Goal: Task Accomplishment & Management: Use online tool/utility

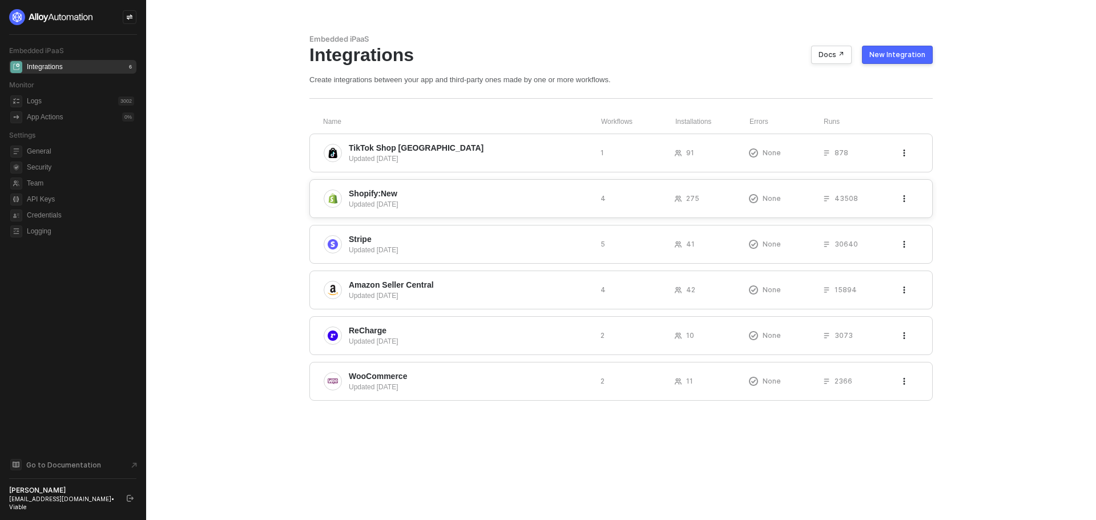
click at [413, 192] on span "Shopify:New" at bounding box center [470, 193] width 243 height 11
click at [438, 201] on div "Updated [DATE]" at bounding box center [470, 204] width 243 height 10
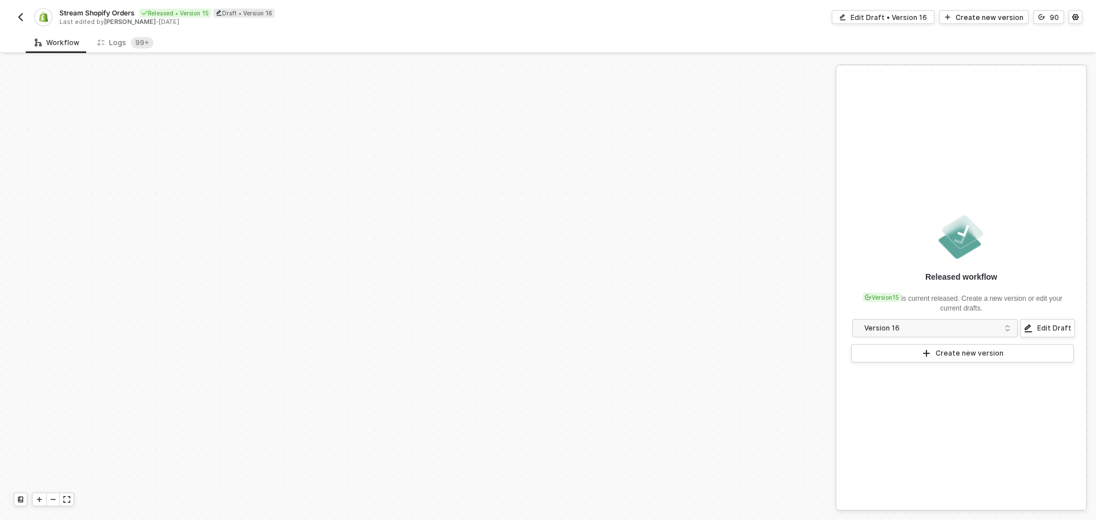
scroll to position [487, 0]
click at [978, 15] on div "Create new version" at bounding box center [989, 18] width 68 height 10
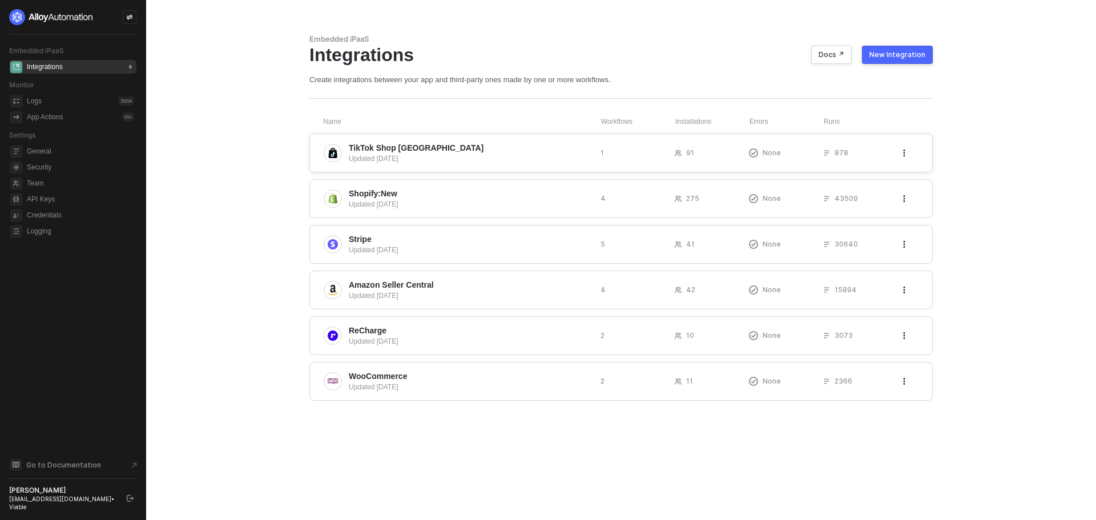
click at [388, 141] on div "TikTok Shop UK Updated 3 months ago 1 91 None 878" at bounding box center [620, 153] width 623 height 39
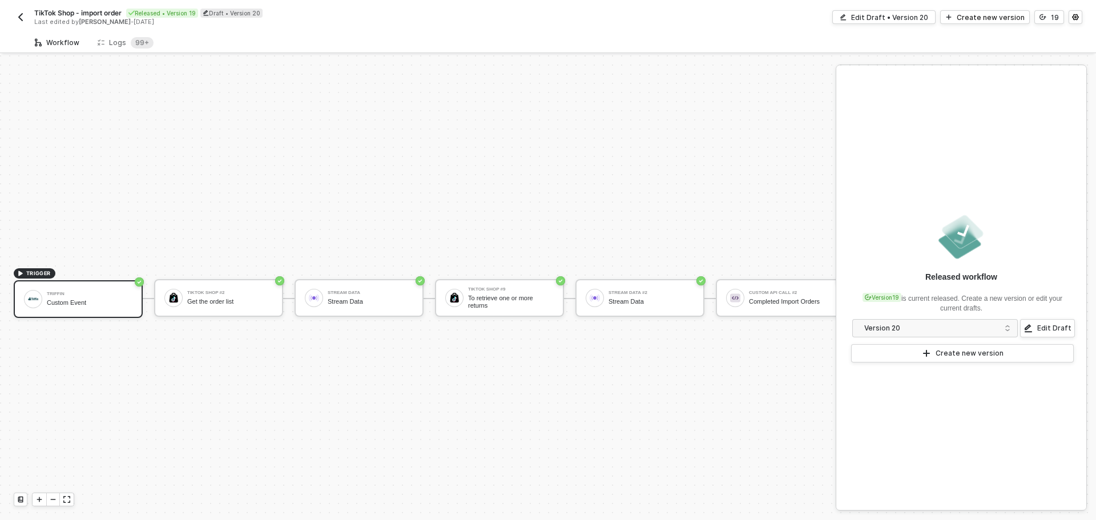
scroll to position [30, 0]
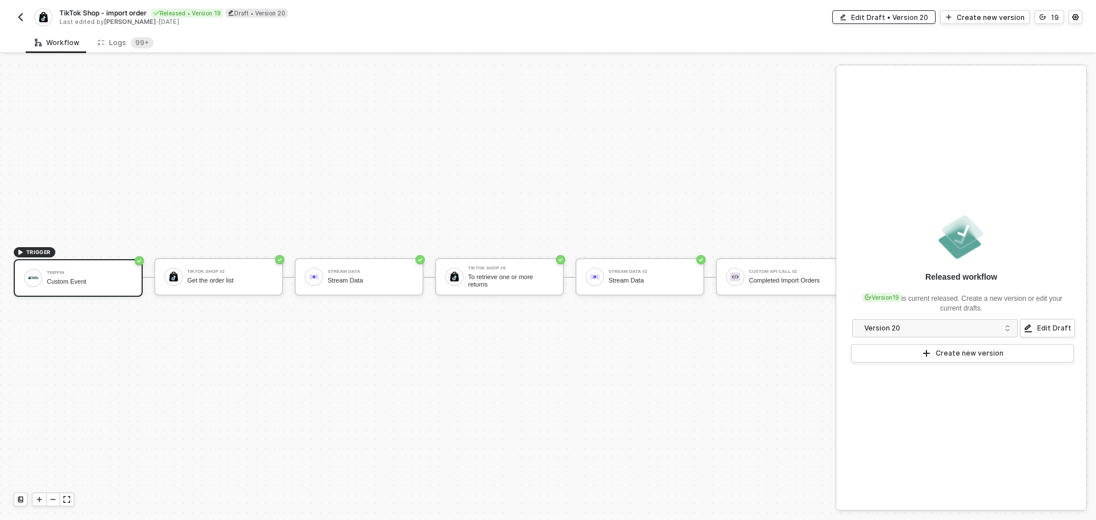
click at [894, 19] on div "Edit Draft • Version 20" at bounding box center [889, 18] width 77 height 10
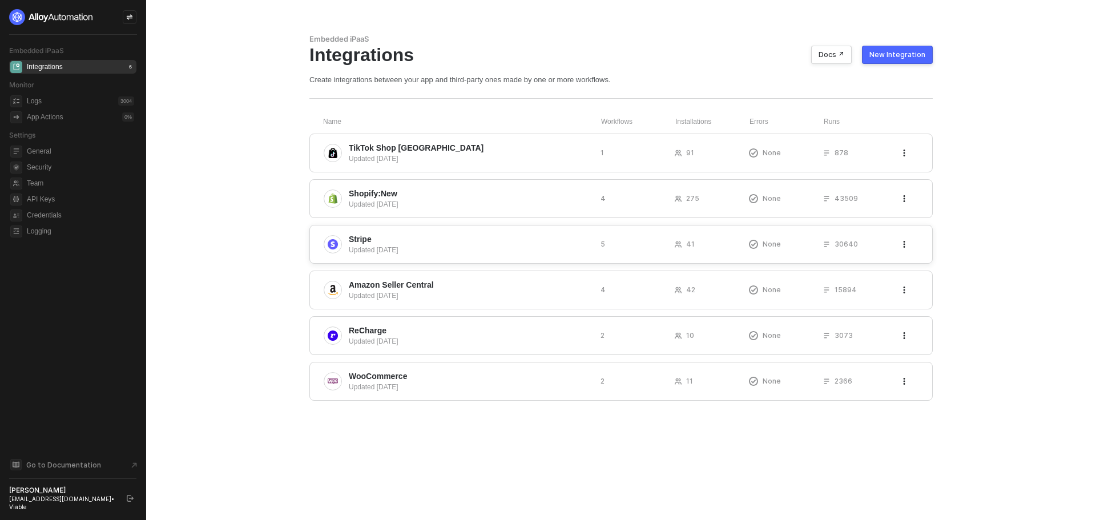
click at [358, 243] on span "Stripe" at bounding box center [360, 238] width 23 height 11
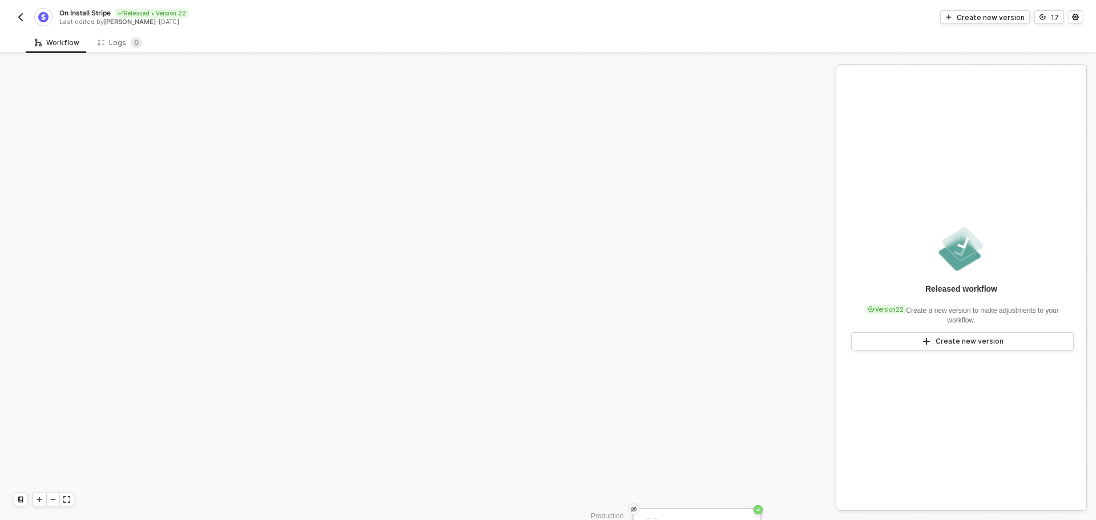
scroll to position [273, 0]
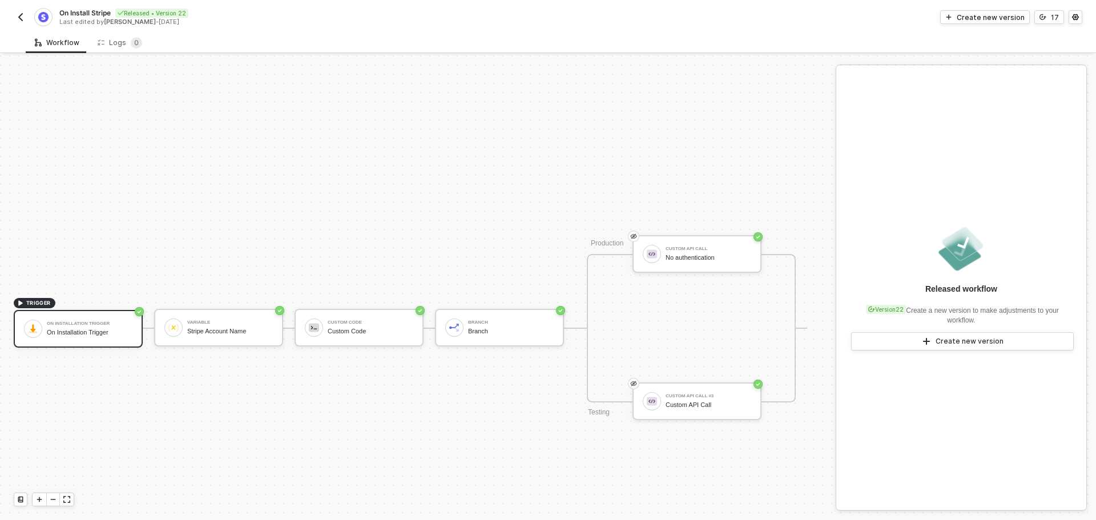
click at [18, 14] on img "button" at bounding box center [20, 17] width 9 height 9
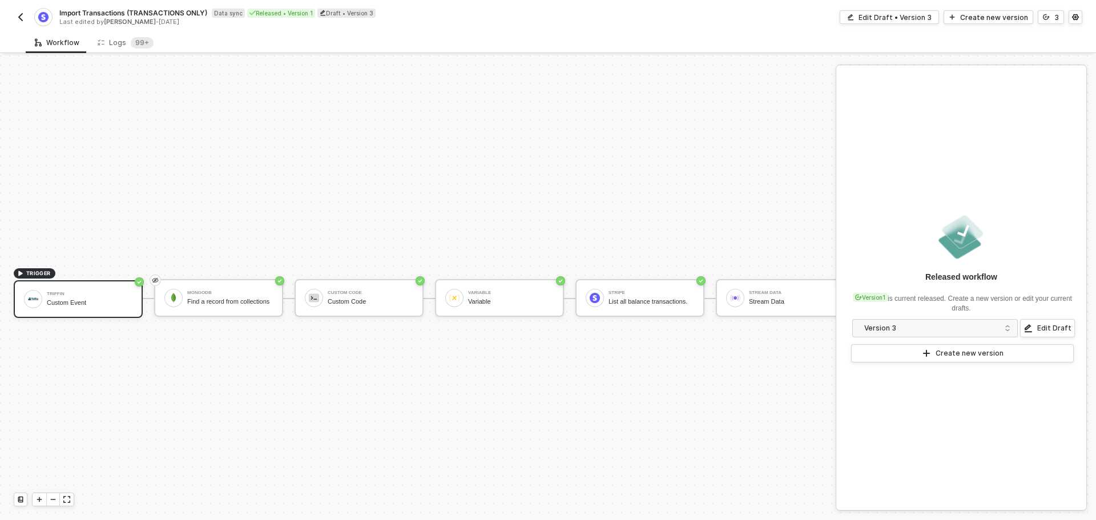
scroll to position [30, 0]
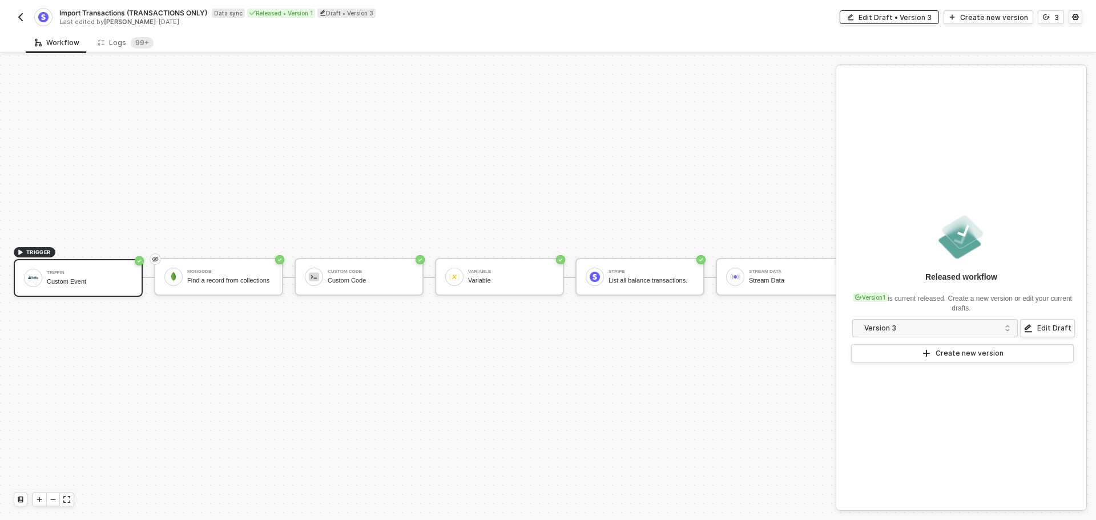
click at [905, 13] on div "Edit Draft • Version 3" at bounding box center [894, 18] width 73 height 10
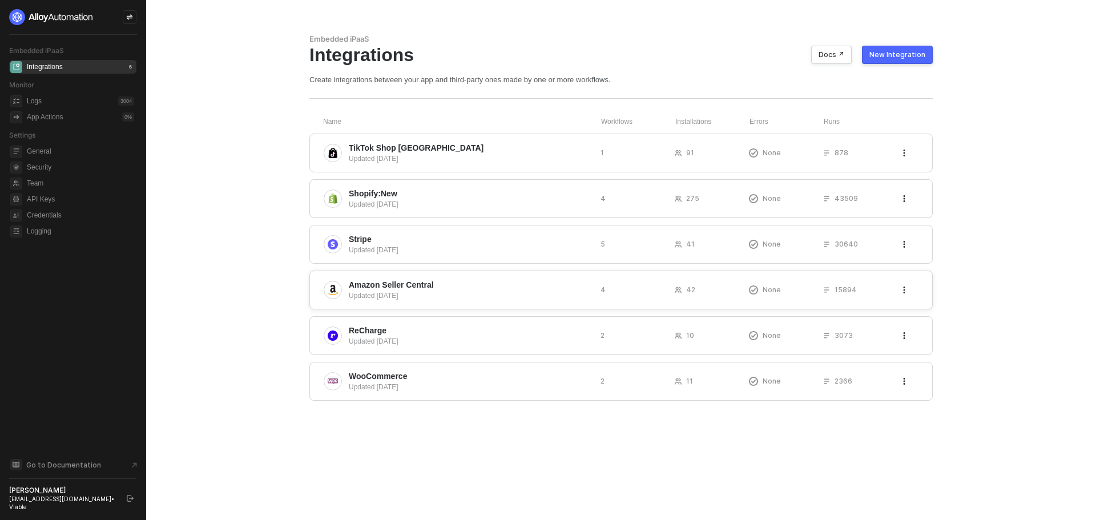
click at [380, 284] on span "Amazon Seller Central" at bounding box center [391, 284] width 85 height 11
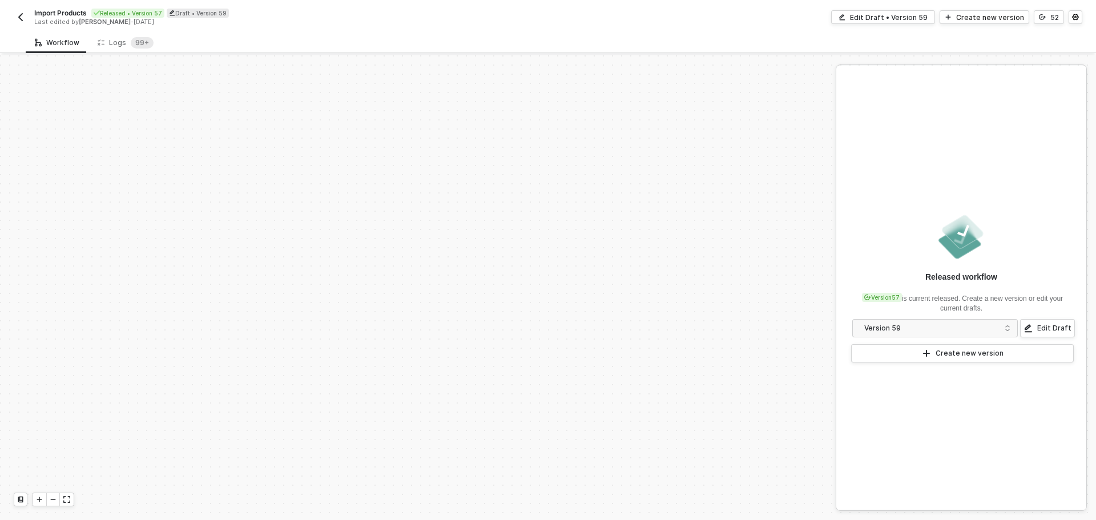
scroll to position [415, 0]
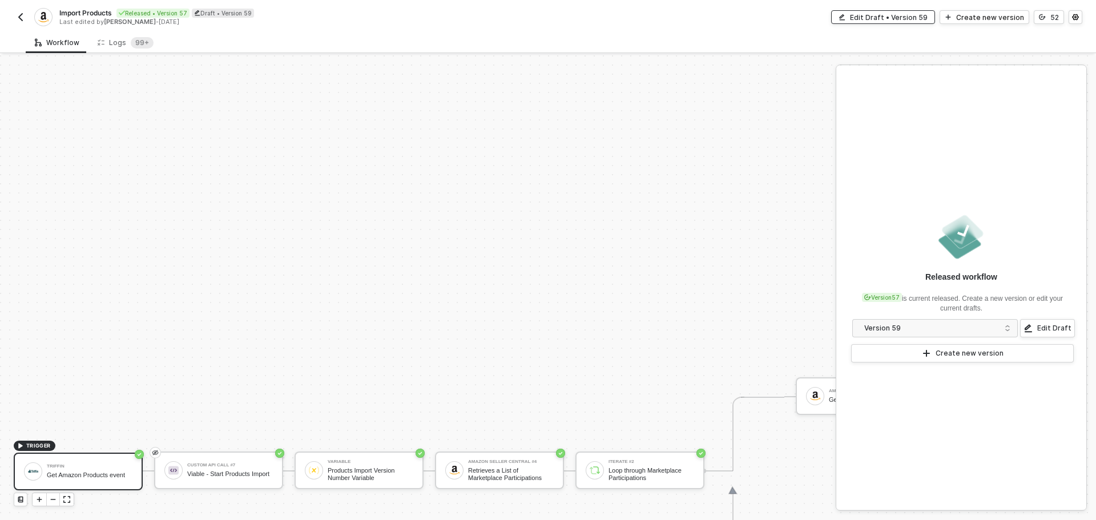
click at [898, 22] on button "Edit Draft • Version 59" at bounding box center [883, 17] width 104 height 14
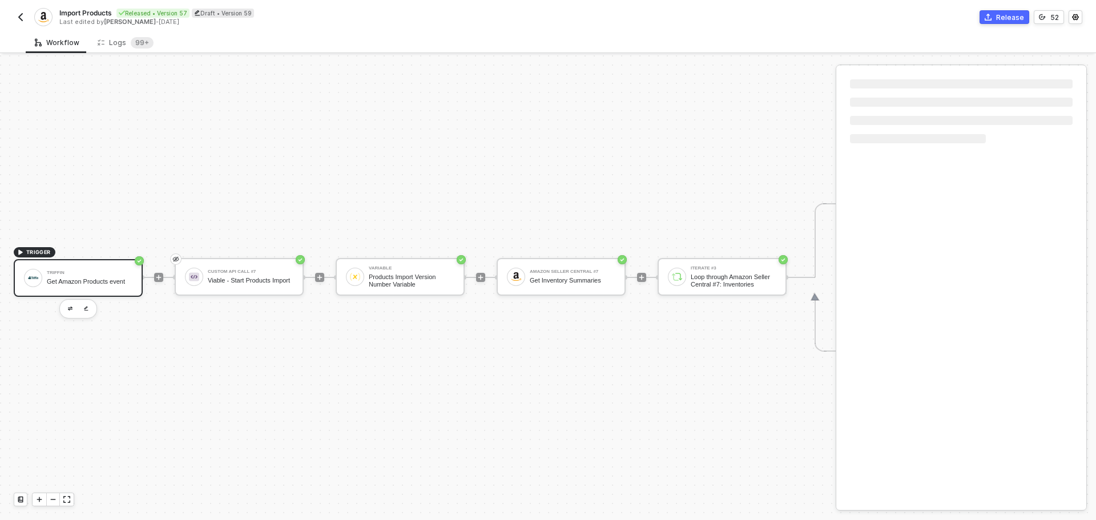
scroll to position [30, 0]
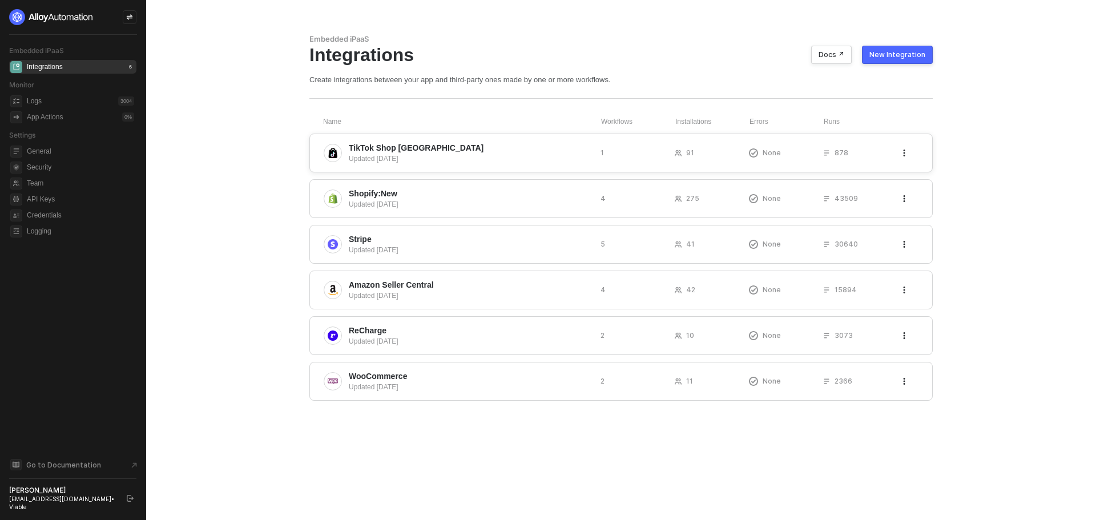
click at [356, 146] on span "TikTok Shop [GEOGRAPHIC_DATA]" at bounding box center [416, 147] width 135 height 11
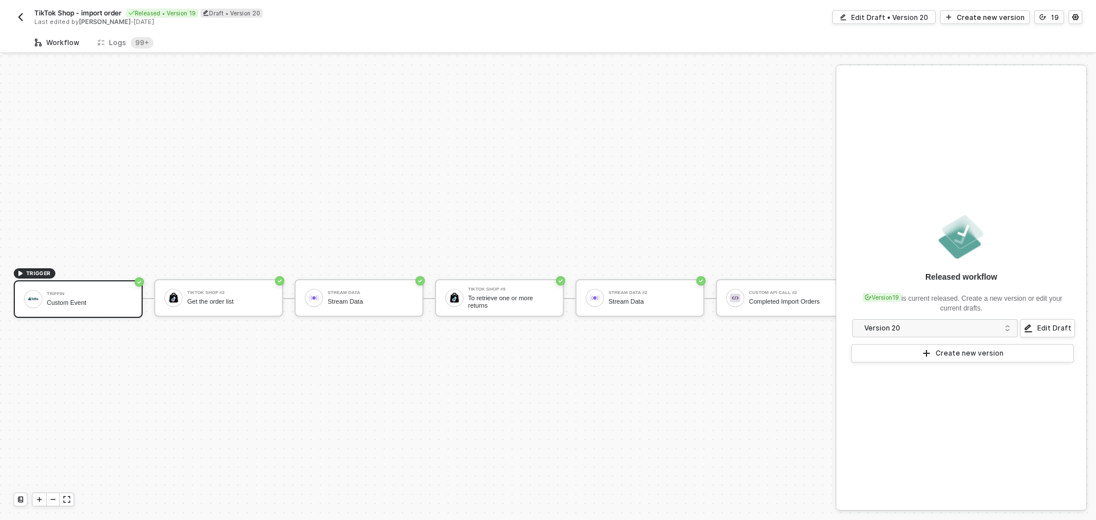
scroll to position [30, 0]
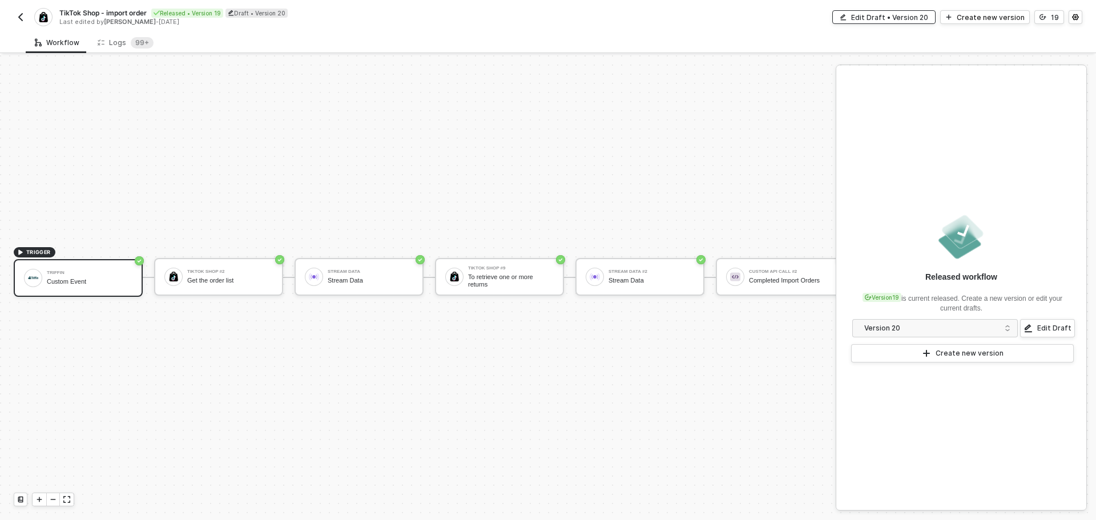
click at [891, 13] on div "Edit Draft • Version 20" at bounding box center [889, 18] width 77 height 10
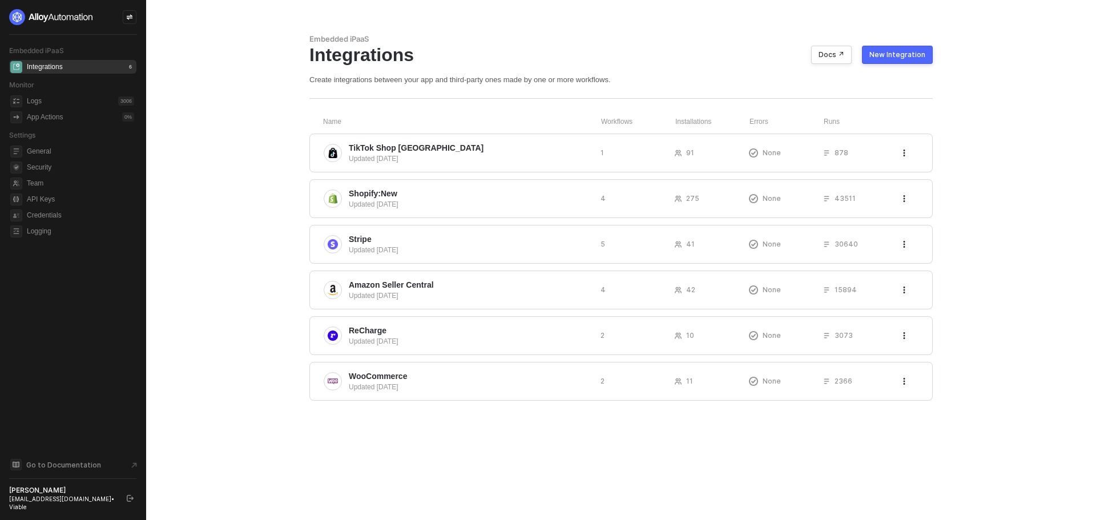
click at [632, 454] on div "Embedded iPaaS Integrations Docs ↗ New Integration Create integrations between …" at bounding box center [621, 260] width 651 height 520
click at [618, 439] on div "Embedded iPaaS Integrations Docs ↗ New Integration Create integrations between …" at bounding box center [621, 260] width 651 height 520
click at [589, 459] on div "Embedded iPaaS Integrations Docs ↗ New Integration Create integrations between …" at bounding box center [621, 260] width 651 height 520
click at [394, 195] on span "Shopify:New" at bounding box center [373, 193] width 49 height 11
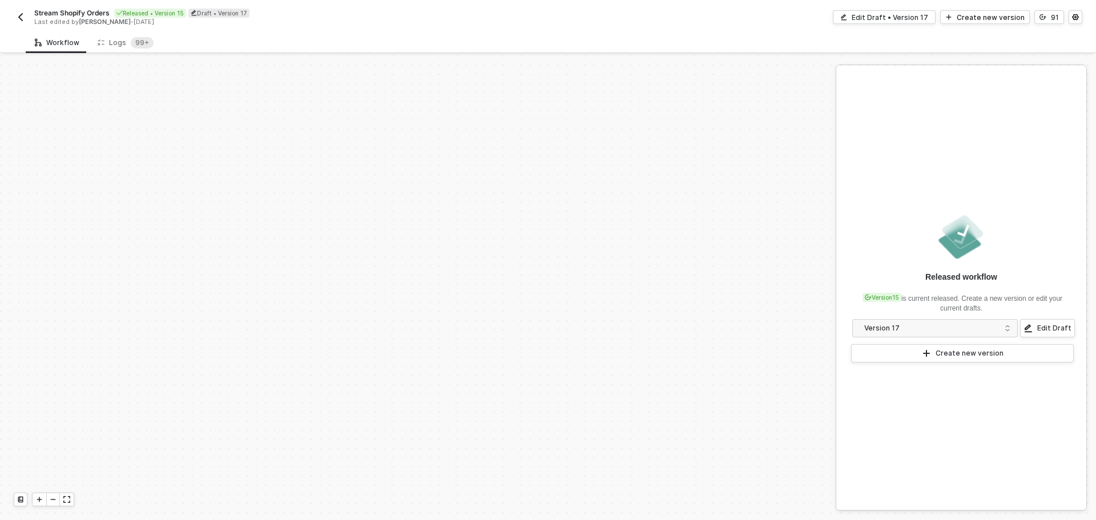
scroll to position [487, 0]
click at [900, 18] on div "Edit Draft • Version 17" at bounding box center [890, 18] width 76 height 10
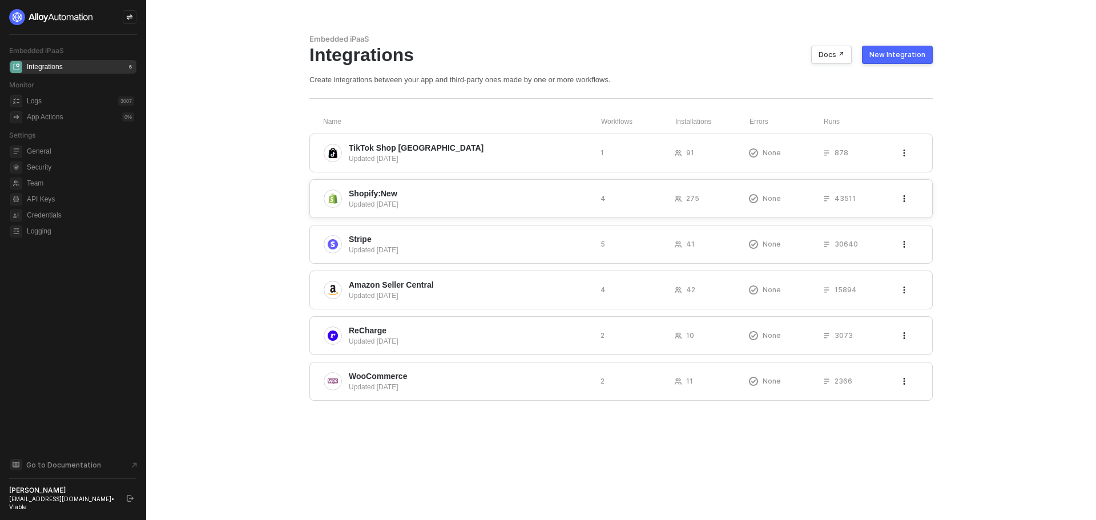
click at [372, 195] on span "Shopify:New" at bounding box center [373, 193] width 49 height 11
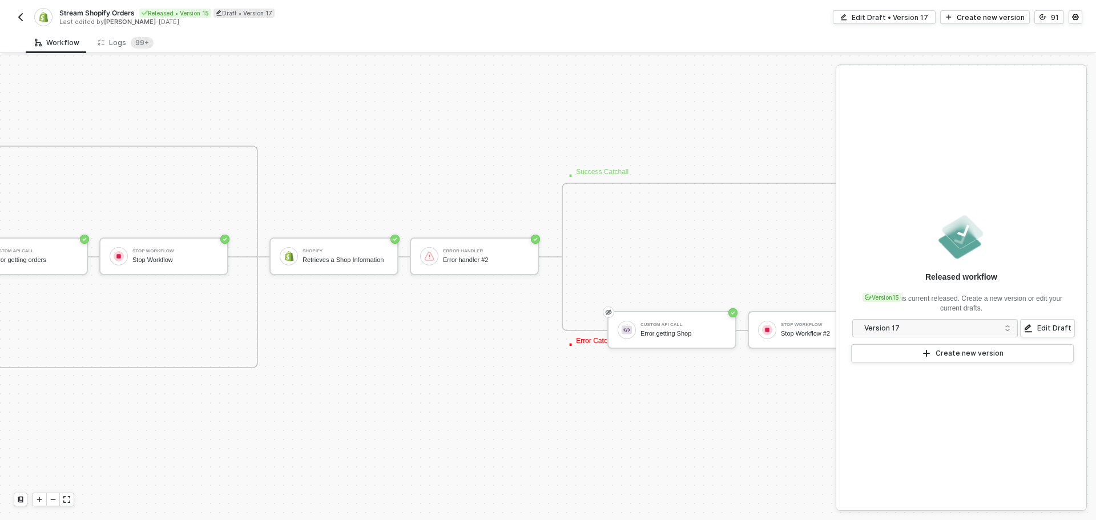
scroll to position [772, 765]
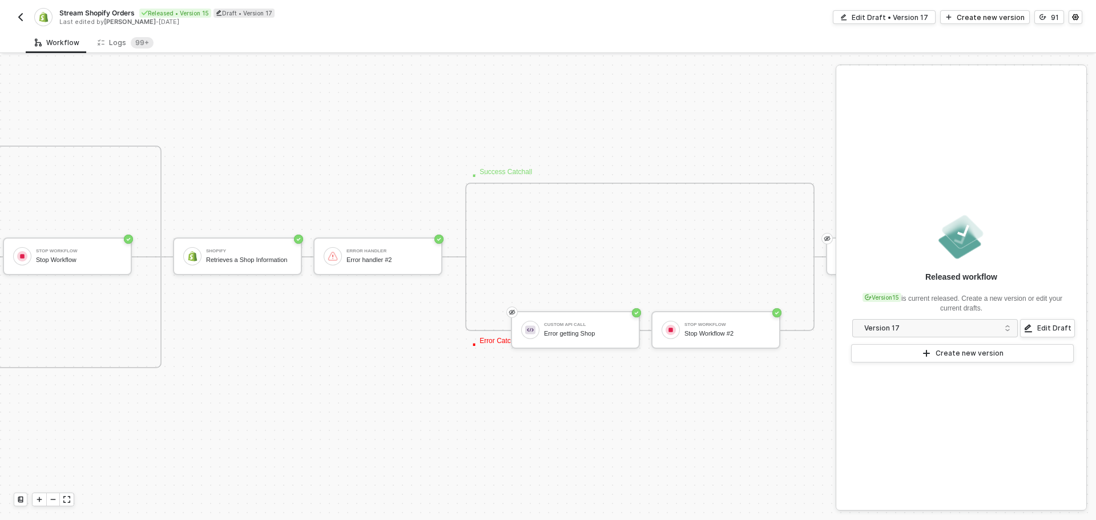
drag, startPoint x: 587, startPoint y: 418, endPoint x: 721, endPoint y: 418, distance: 134.1
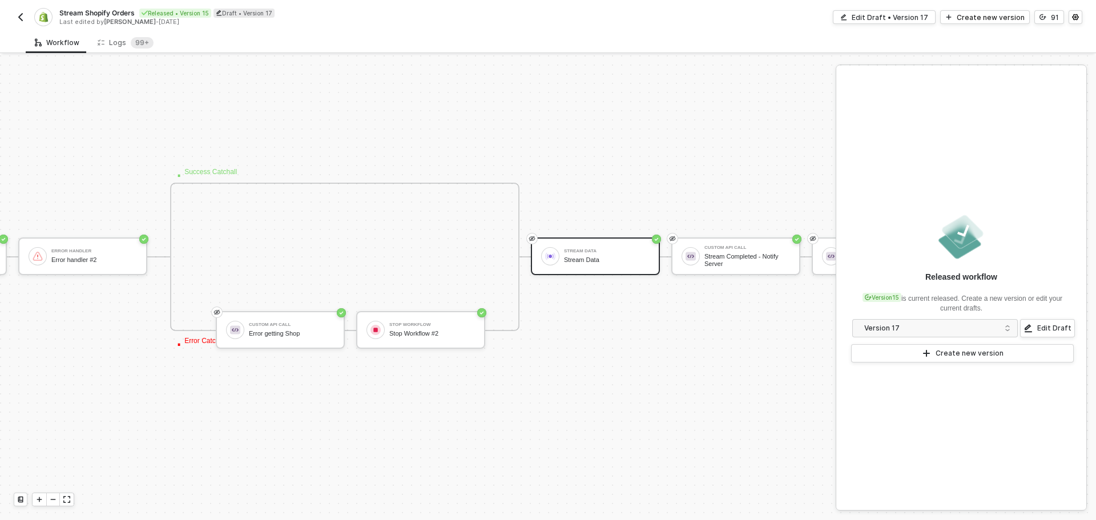
click at [598, 262] on div "Stream Data" at bounding box center [607, 259] width 86 height 7
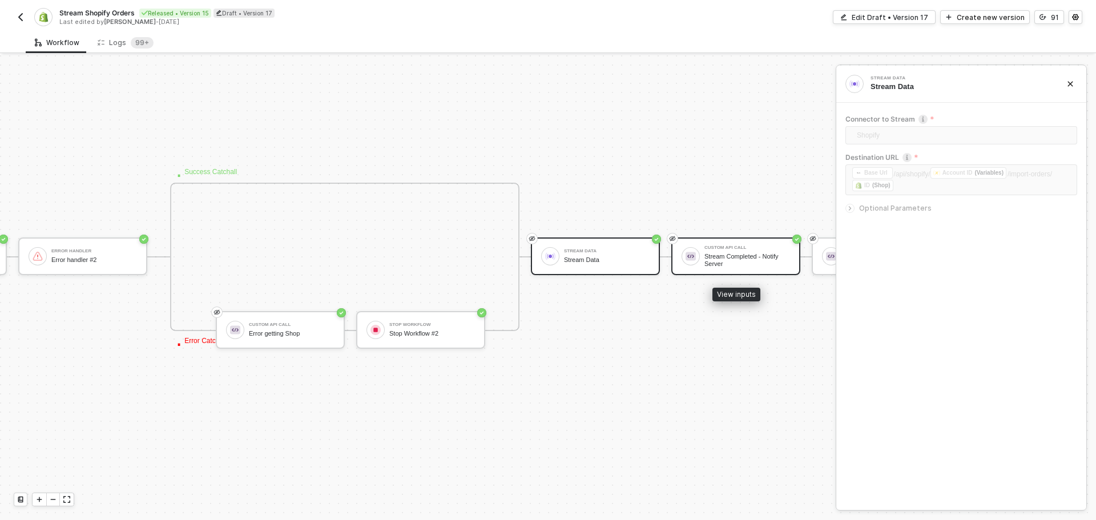
click at [741, 259] on div "Stream Completed - Notify Server" at bounding box center [747, 260] width 86 height 14
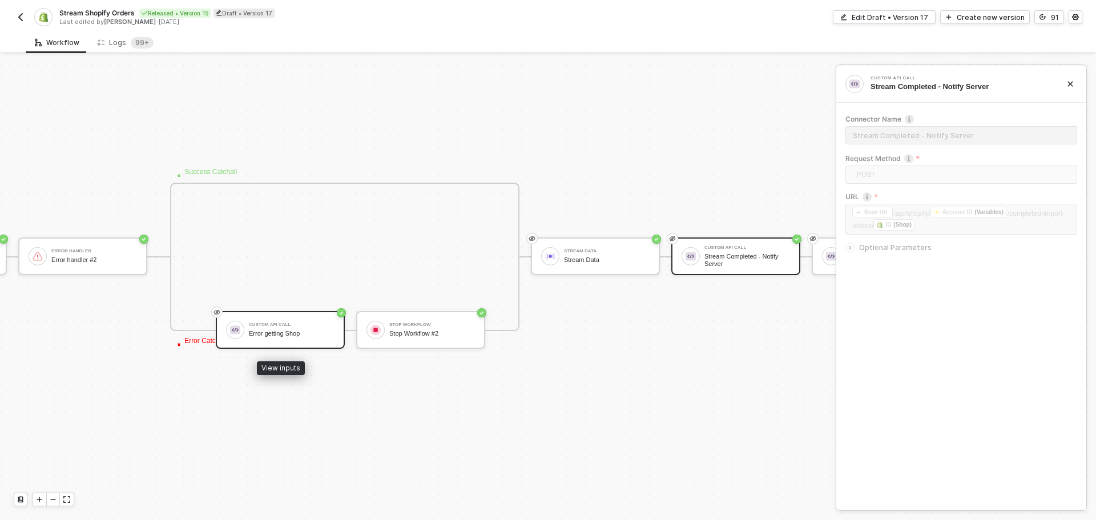
click at [300, 325] on div "Custom API Call" at bounding box center [292, 324] width 86 height 5
click at [716, 260] on div "Stream Completed - Notify Server" at bounding box center [747, 260] width 86 height 14
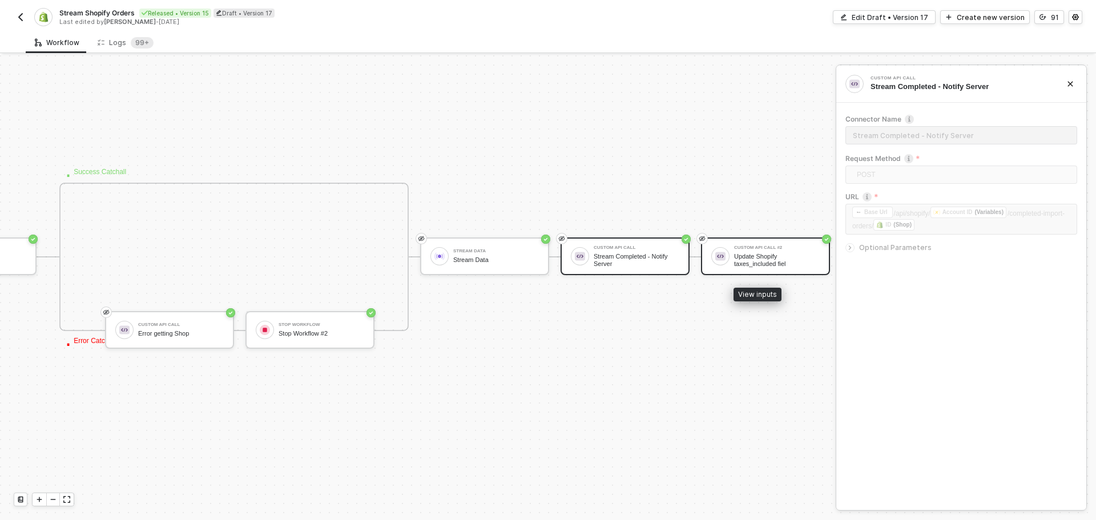
click at [764, 263] on div "Update Shopify taxes_included fiel" at bounding box center [777, 260] width 86 height 14
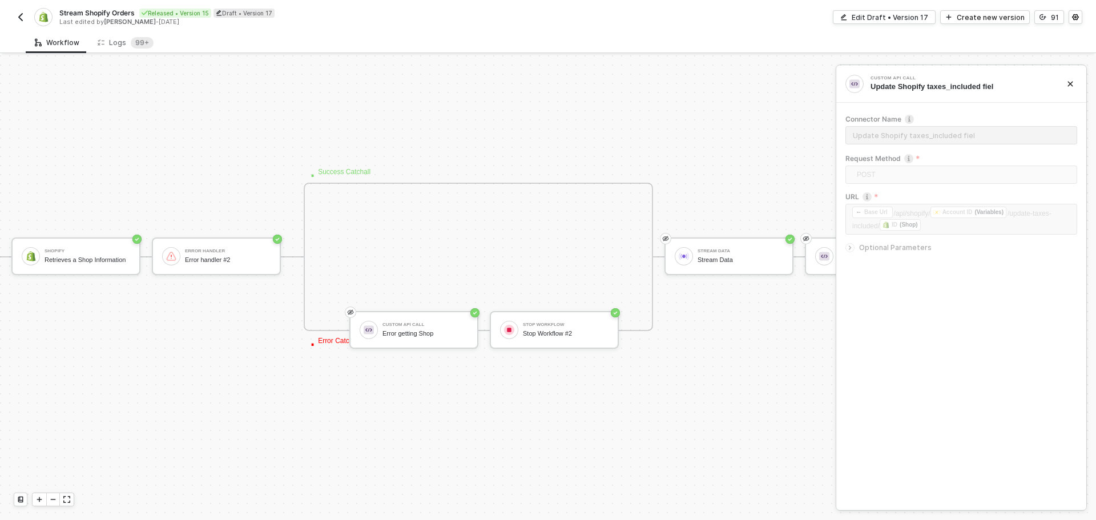
scroll to position [772, 924]
click at [246, 255] on div "Error handler Error handler #2" at bounding box center [231, 256] width 86 height 22
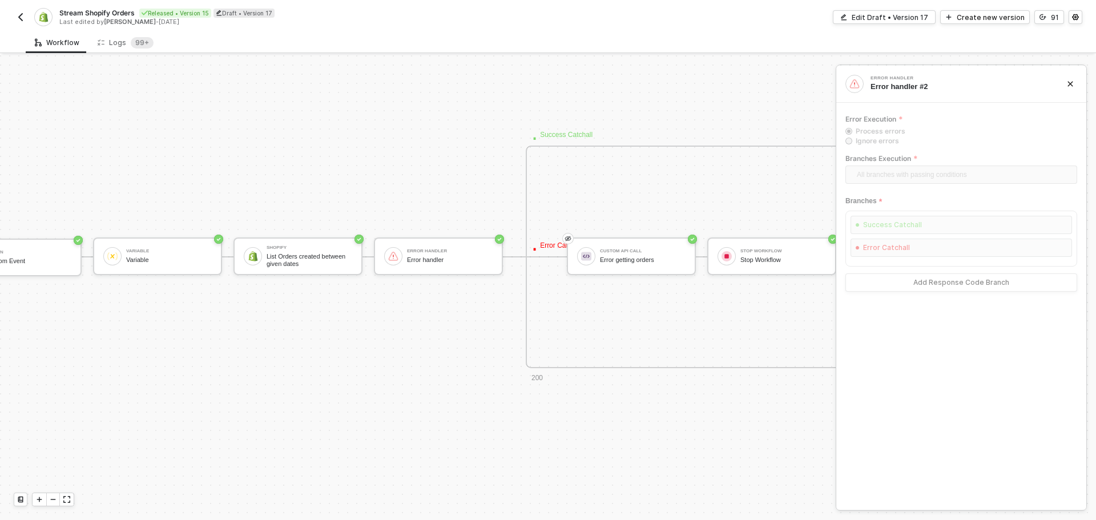
scroll to position [772, 0]
